Goal: Check status: Check status

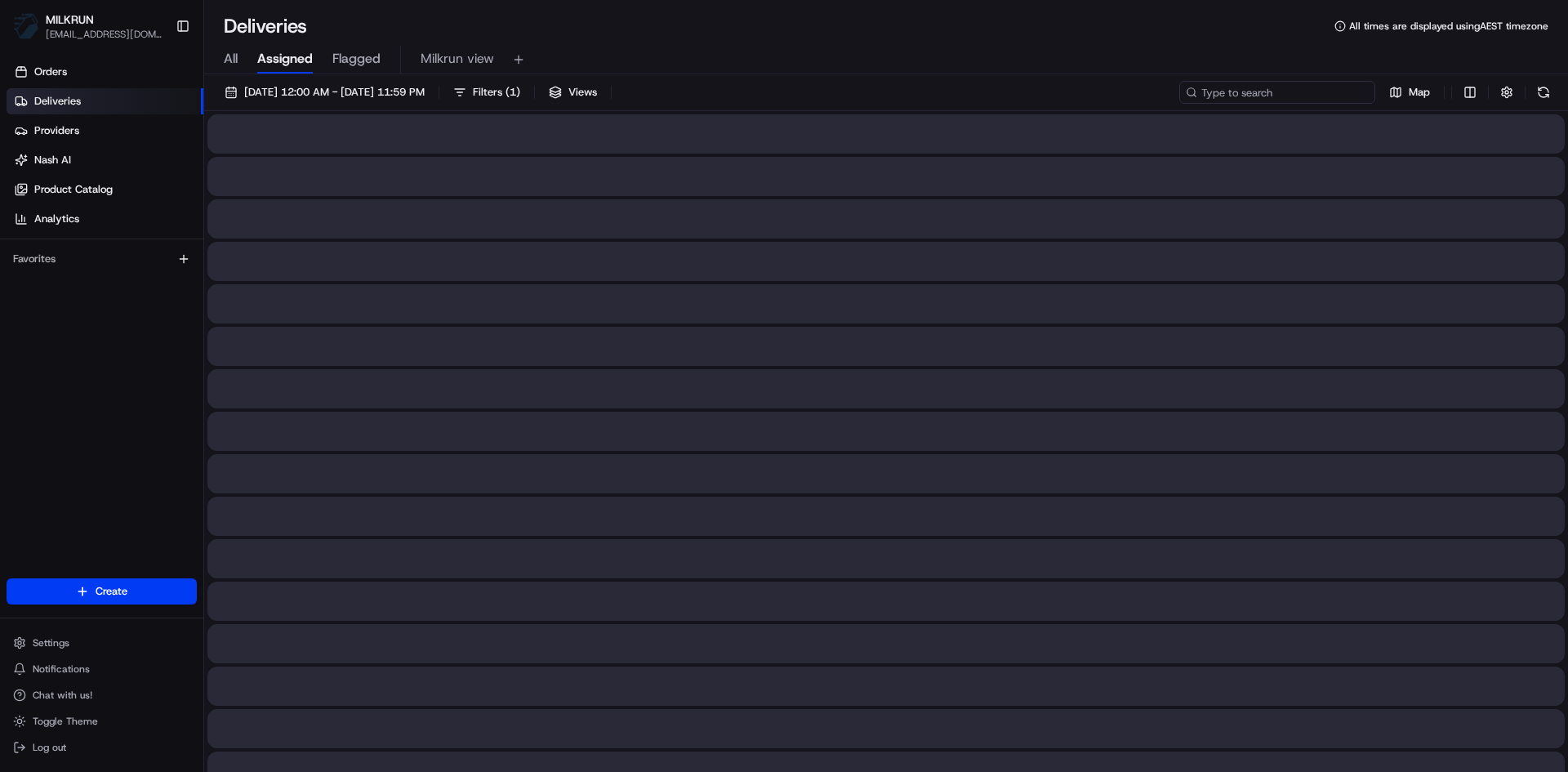
click at [1260, 96] on input at bounding box center [1278, 92] width 196 height 23
paste input "baac2397-53b9-422b-9de0-60139783686b"
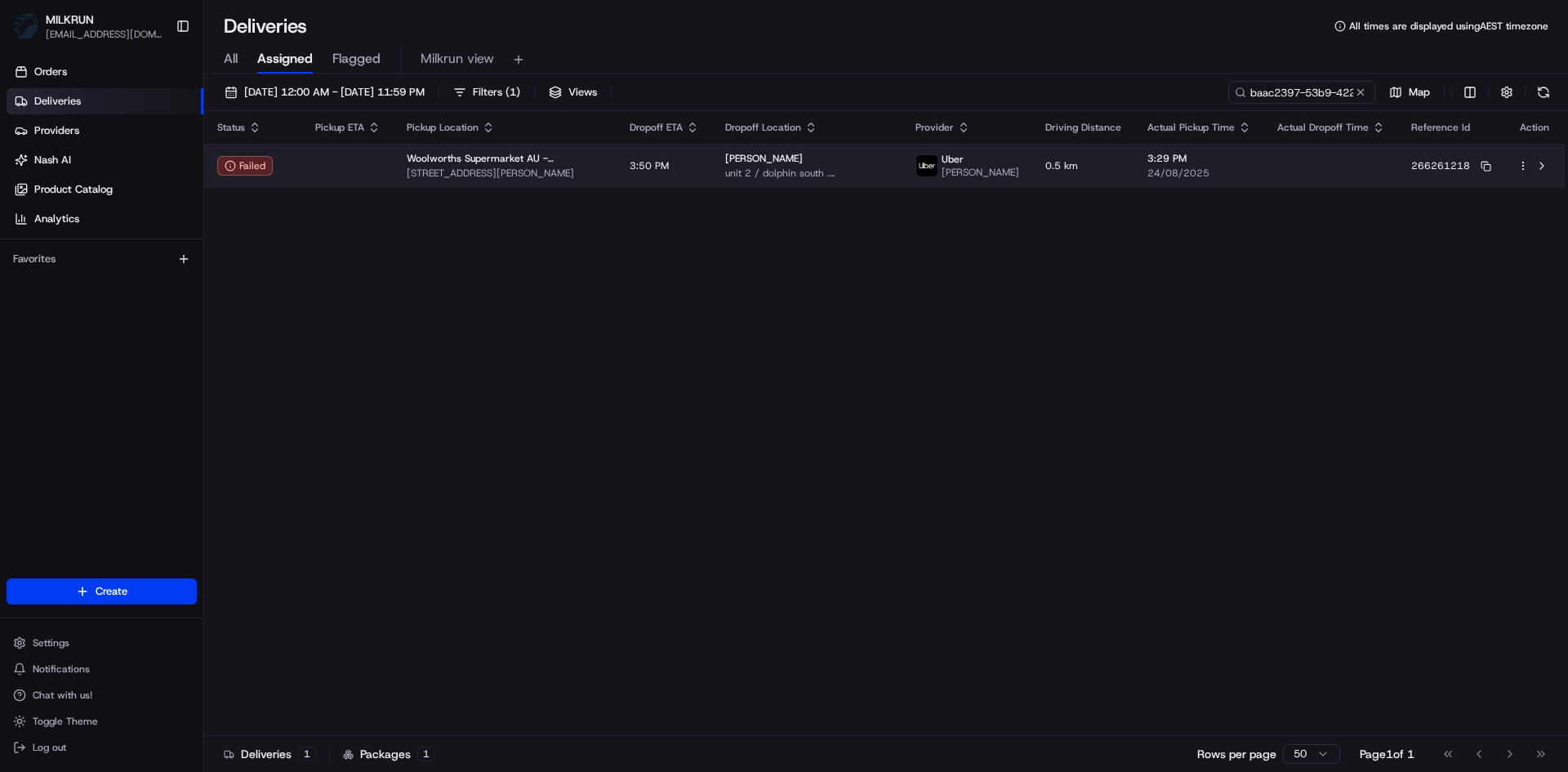
click at [309, 165] on td at bounding box center [348, 165] width 91 height 44
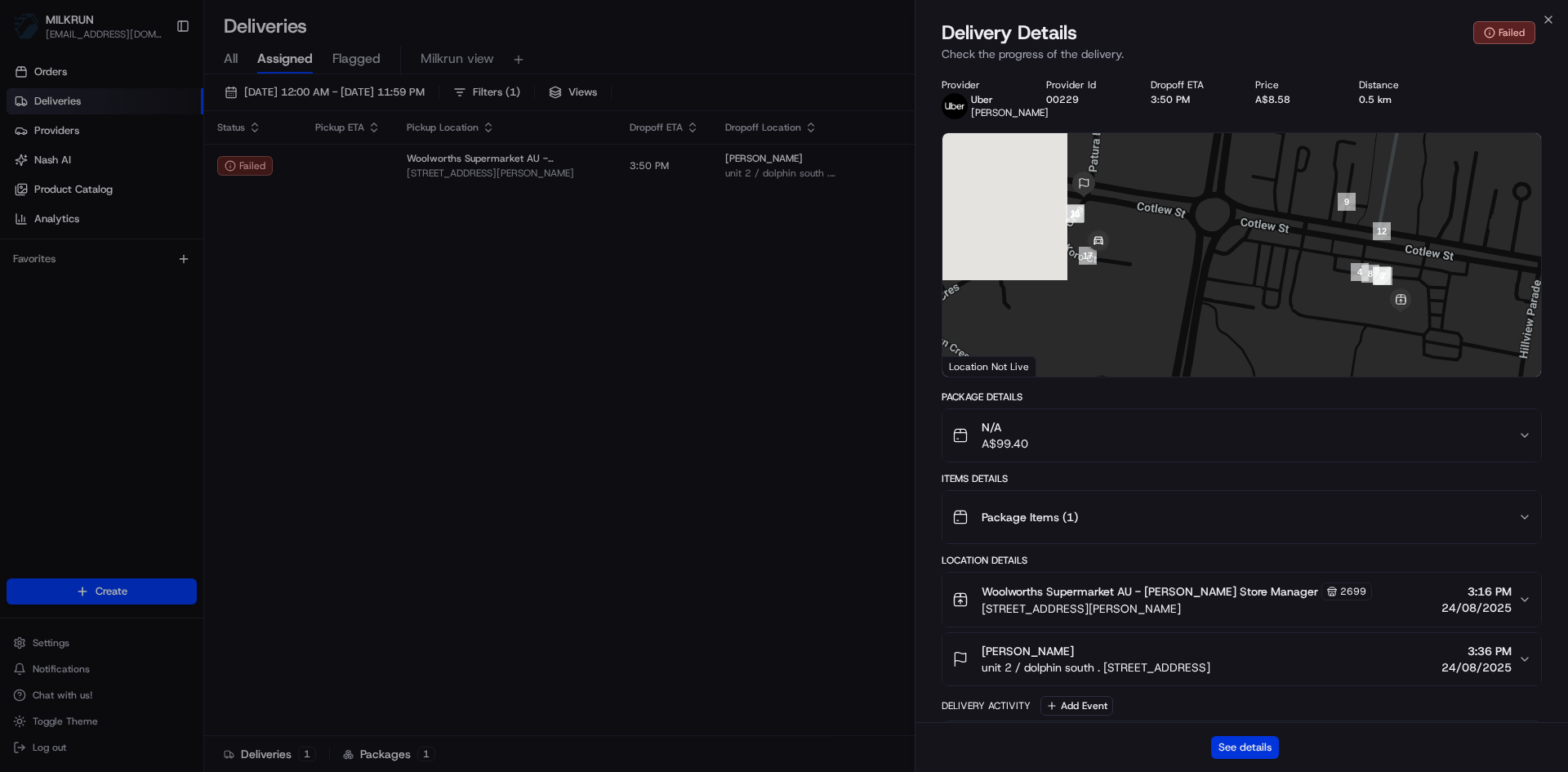
click at [1240, 743] on button "See details" at bounding box center [1245, 748] width 68 height 23
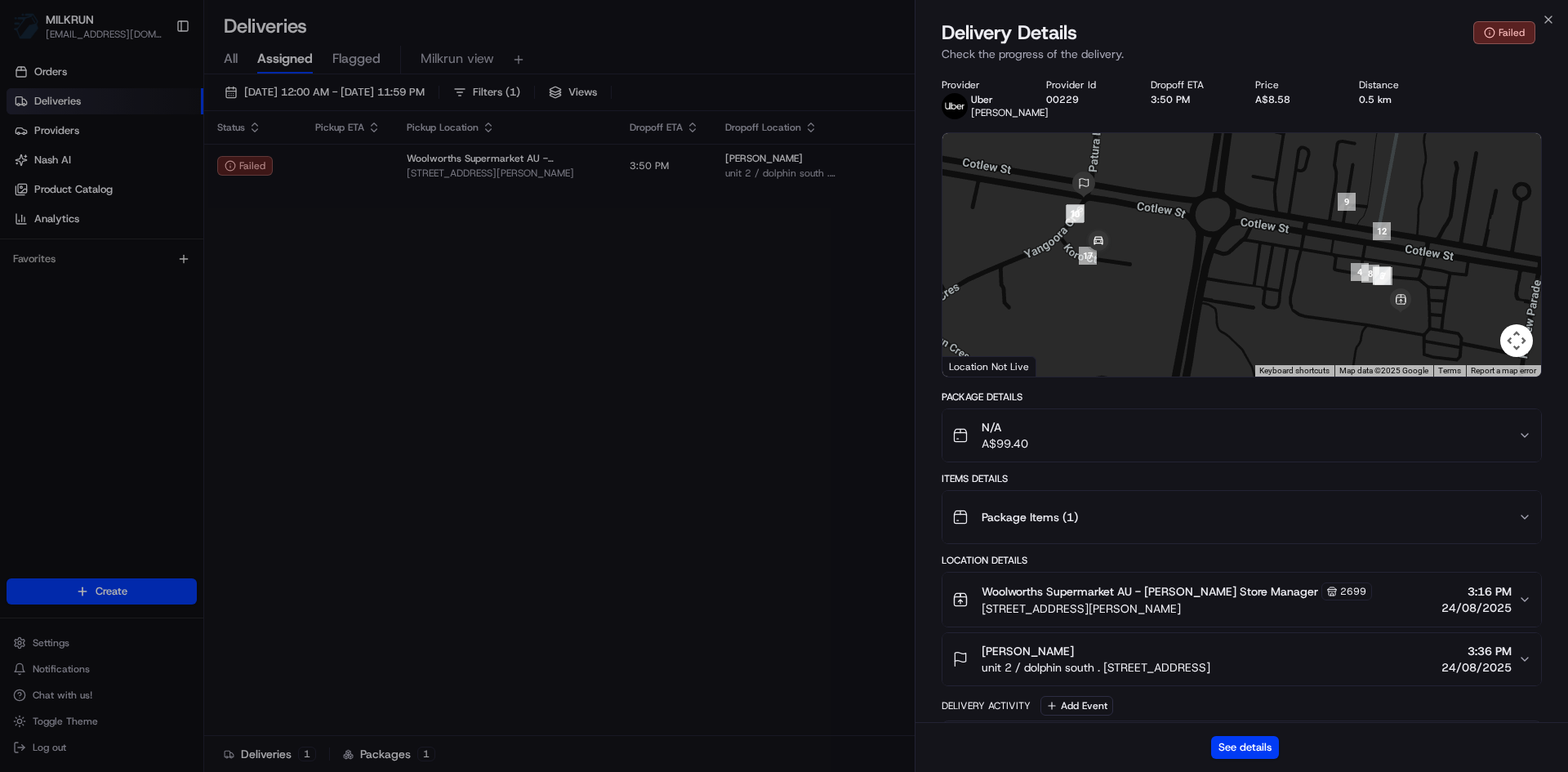
click at [1552, 4] on div "Close Delivery Details Failed Check the progress of the delivery. Provider [PER…" at bounding box center [1241, 386] width 654 height 772
click at [1549, 17] on icon "button" at bounding box center [1548, 19] width 13 height 13
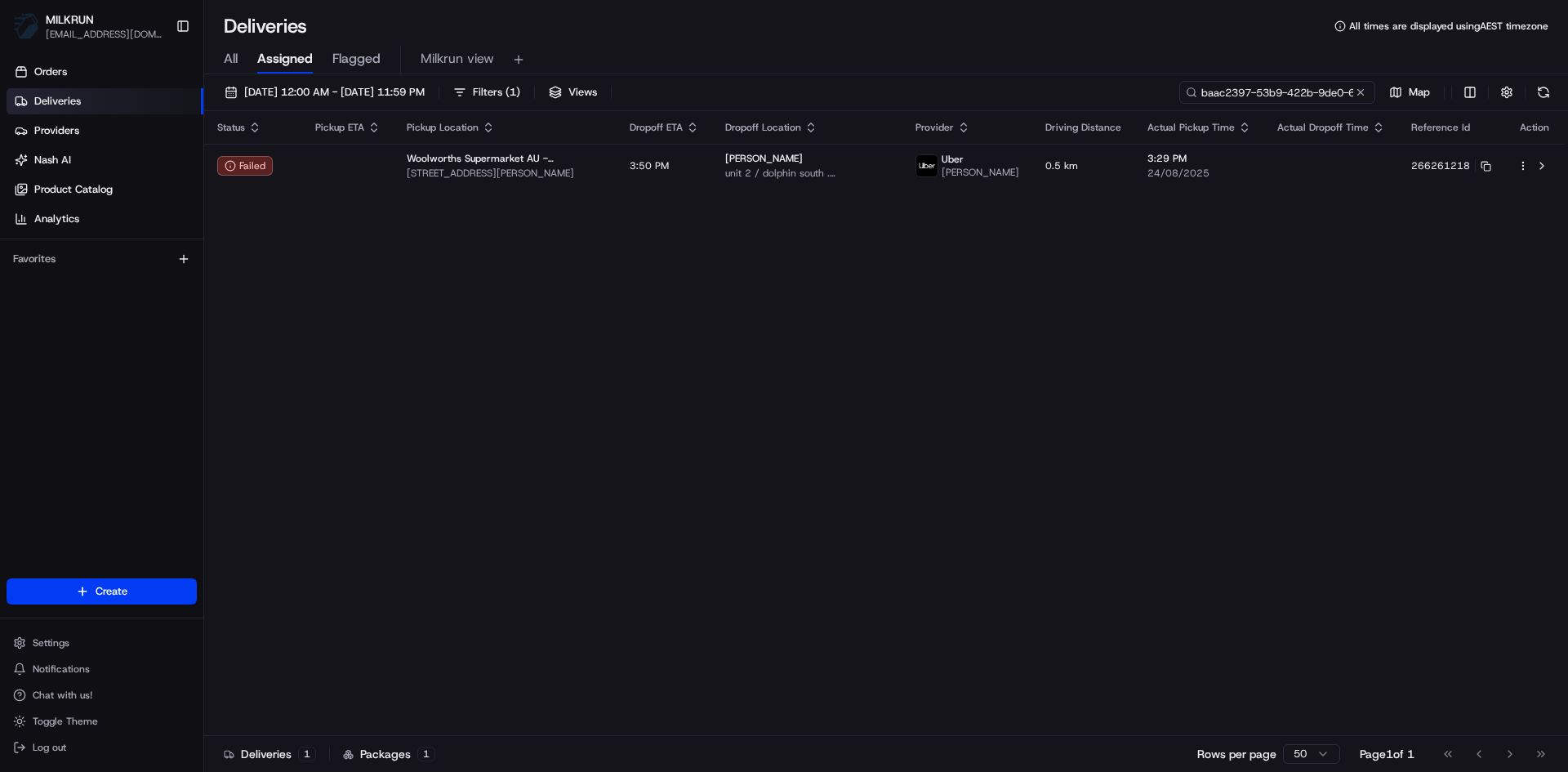
click at [1296, 91] on input "baac2397-53b9-422b-9de0-60139783686b" at bounding box center [1278, 92] width 196 height 23
paste input "7d4002f4-ab32-49cd-9264-3840607a7831"
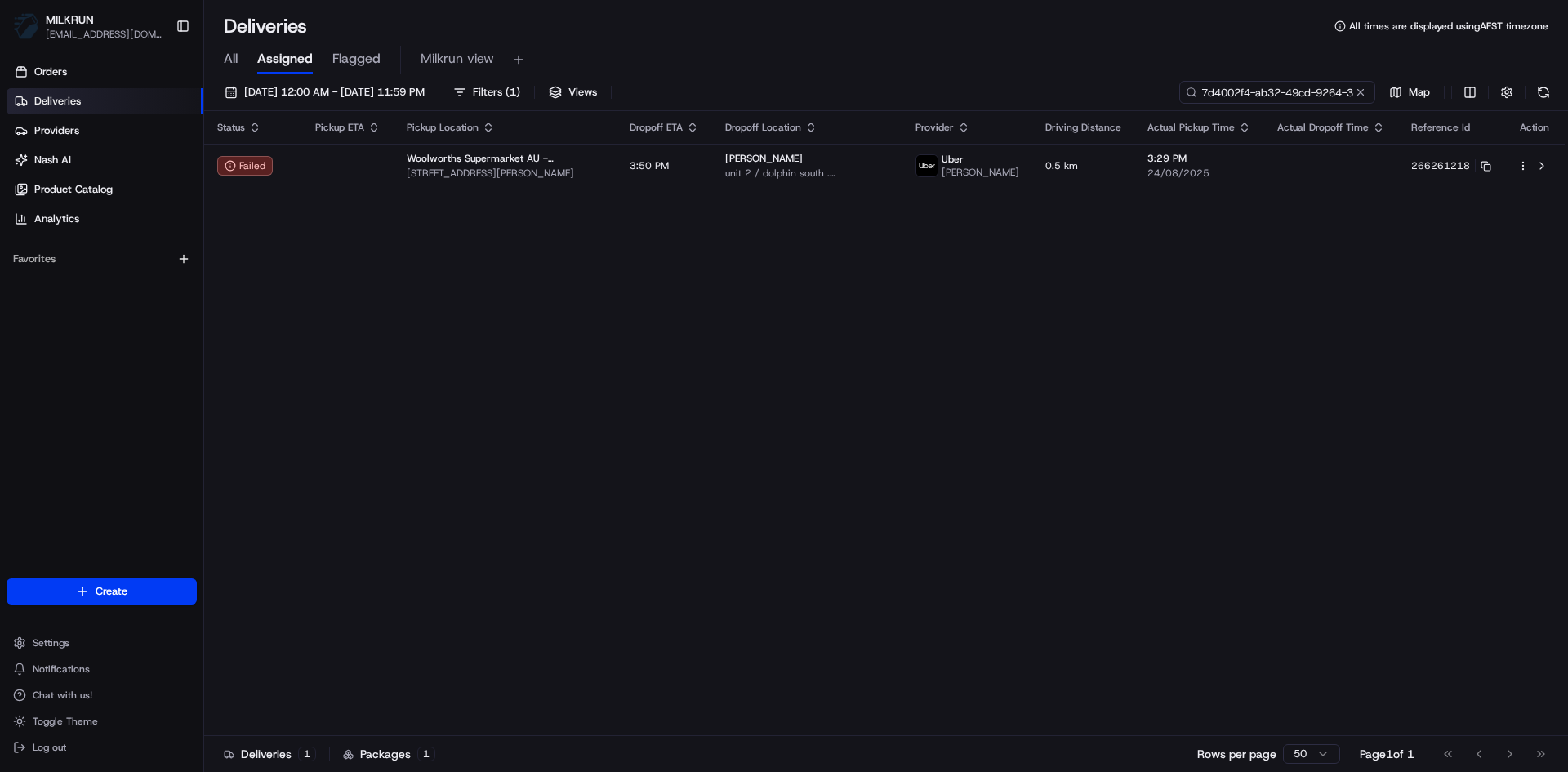
scroll to position [0, 82]
type input "7d4002f4-ab32-49cd-9264-3840607a7831"
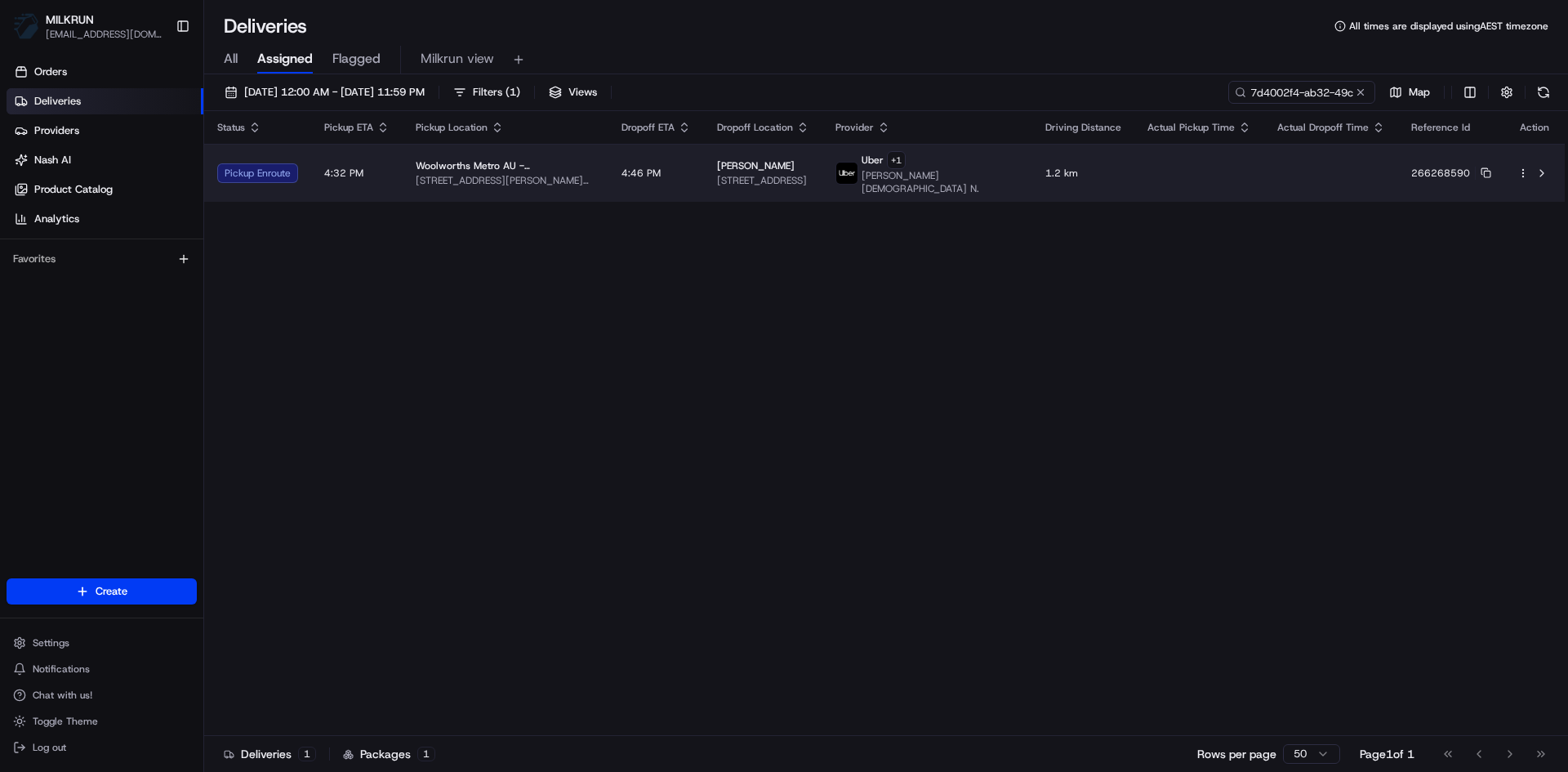
click at [1212, 180] on td at bounding box center [1199, 172] width 130 height 58
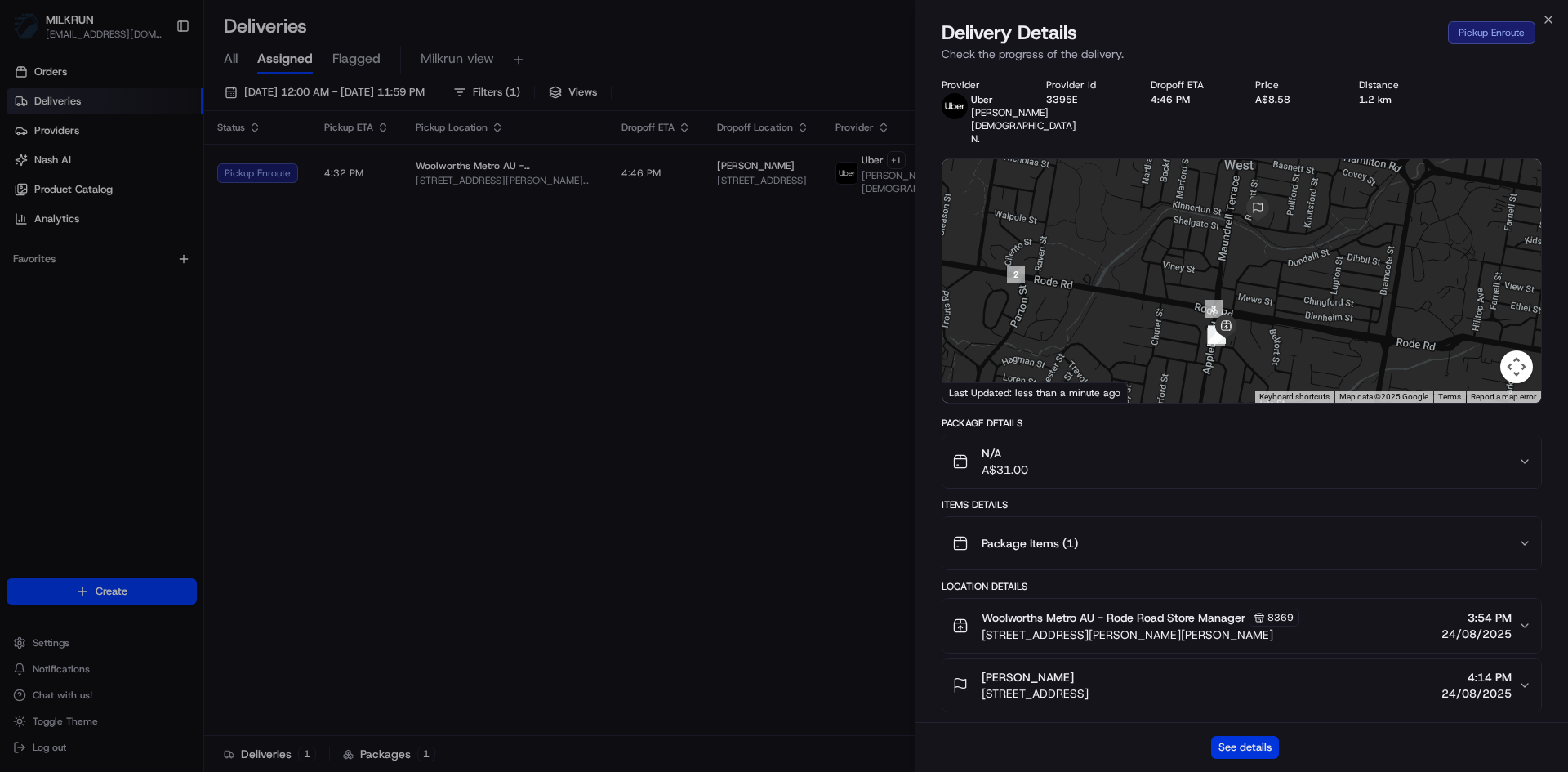
click at [1243, 752] on button "See details" at bounding box center [1245, 748] width 68 height 23
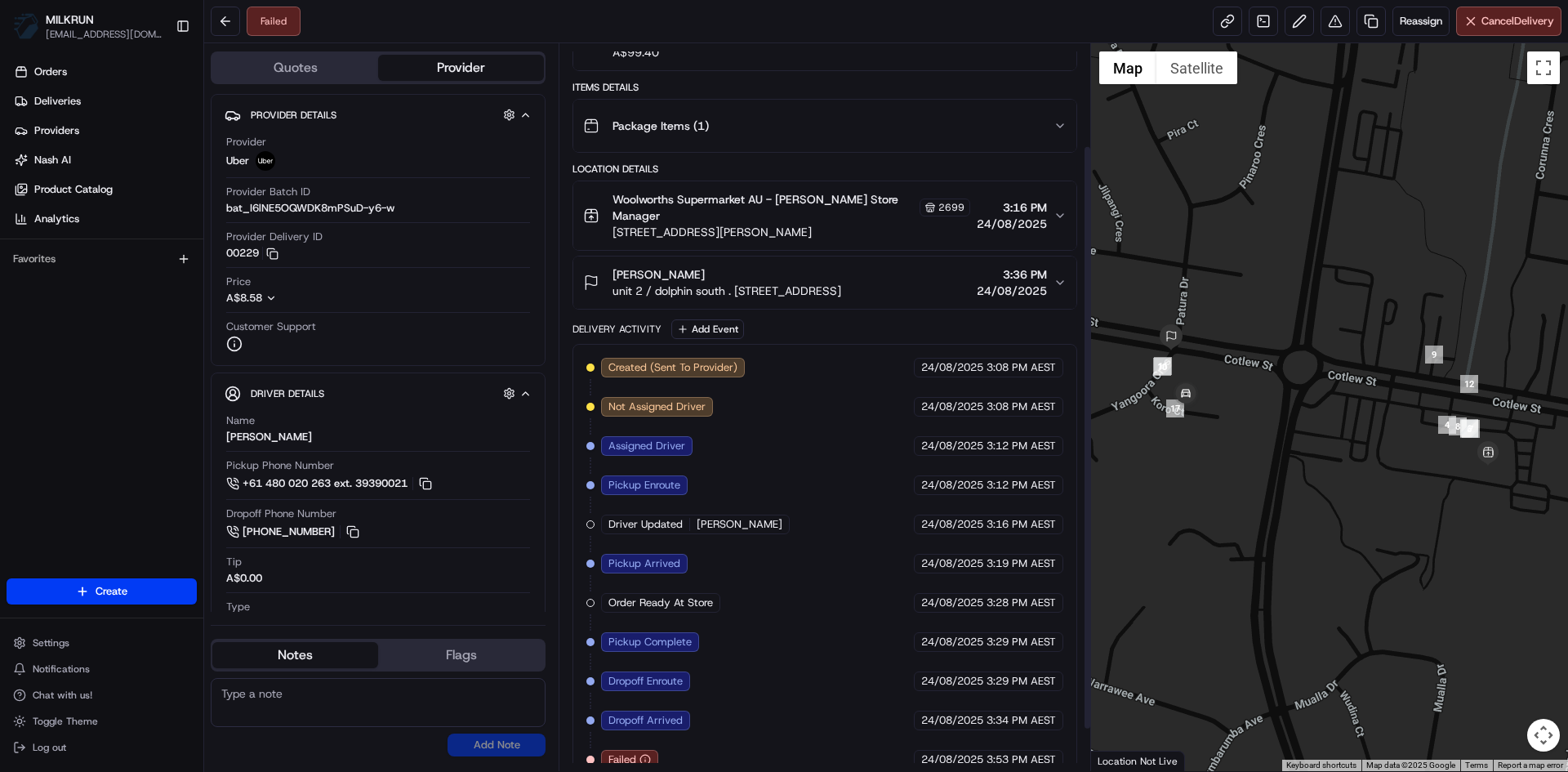
scroll to position [179, 0]
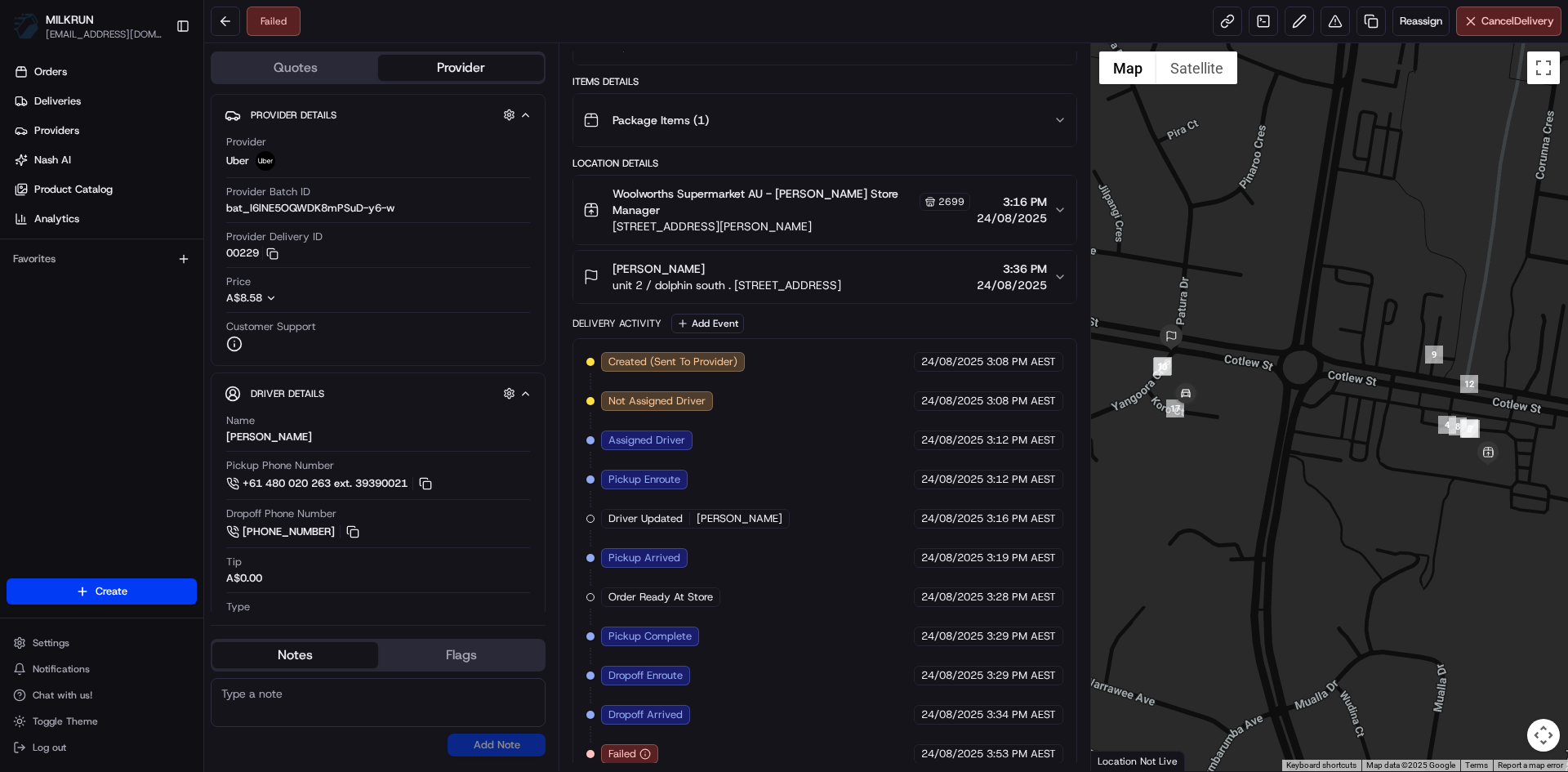
click at [1063, 271] on icon "button" at bounding box center [1060, 277] width 13 height 13
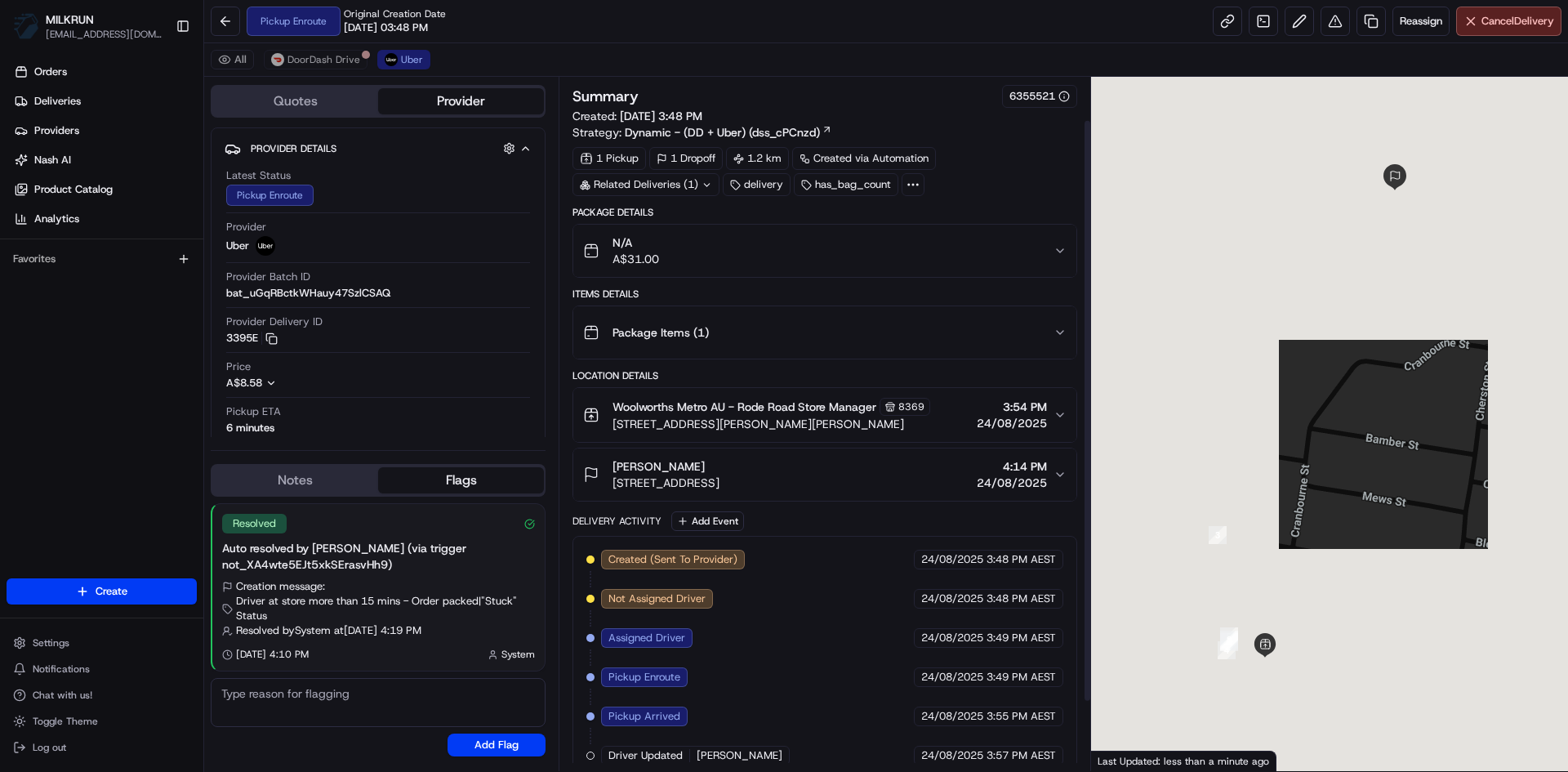
scroll to position [134, 0]
